Goal: Check status

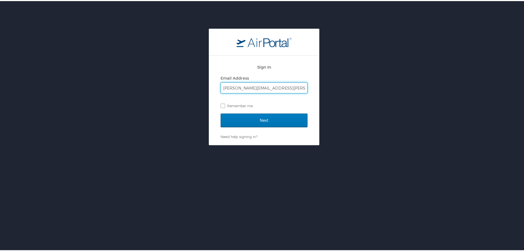
click at [221, 112] on input "Next" at bounding box center [264, 119] width 87 height 14
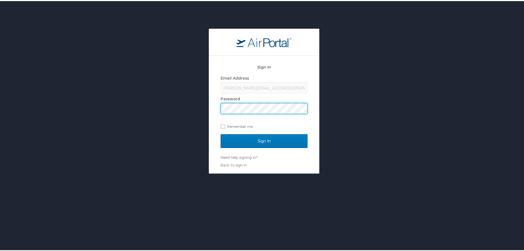
click at [221, 133] on input "Sign In" at bounding box center [264, 140] width 87 height 14
